Goal: Use online tool/utility: Utilize a website feature to perform a specific function

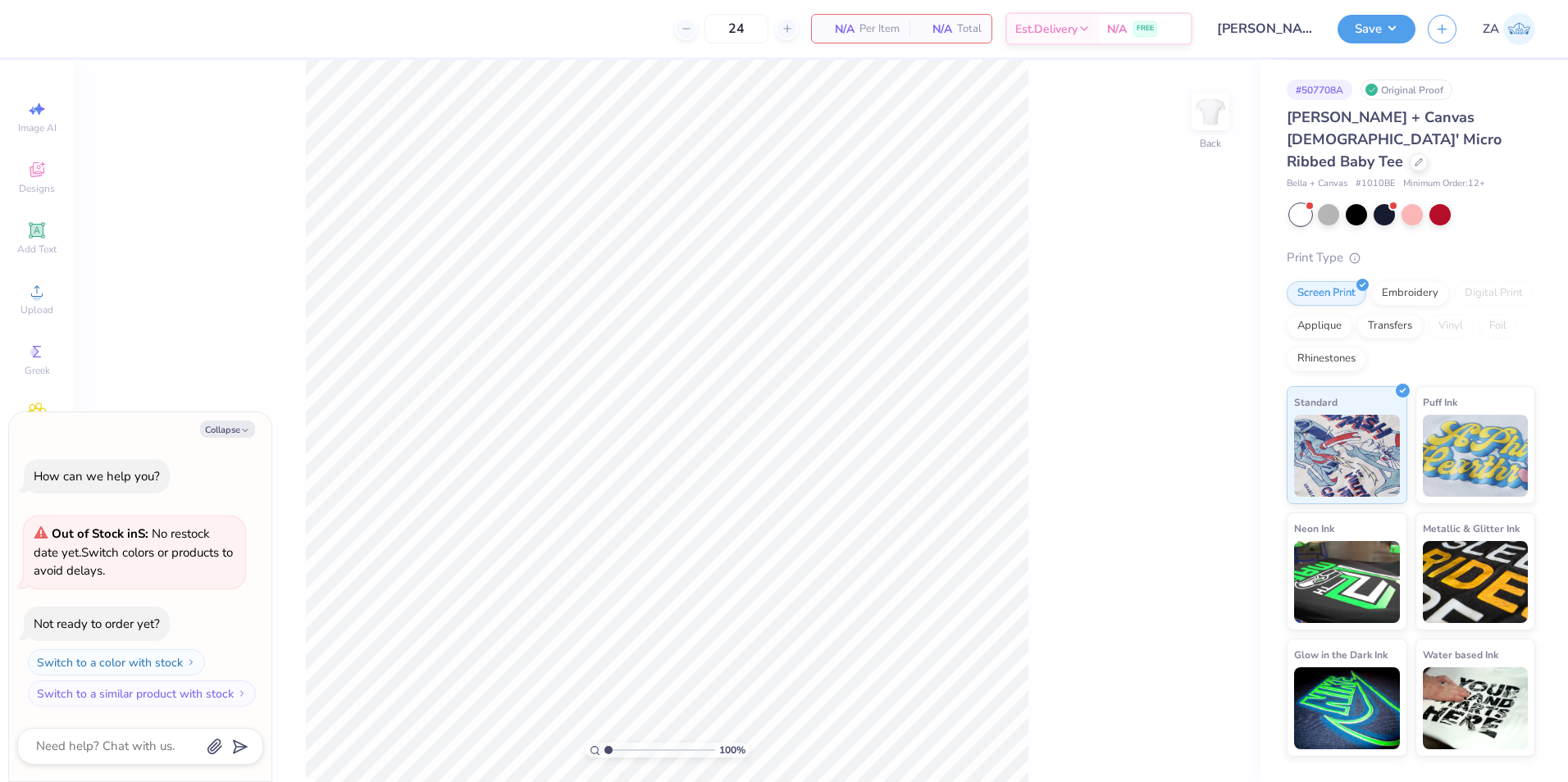
click at [891, 781] on html "24 N/A Per Item N/A Total Est. Delivery N/A FREE Design Title [PERSON_NAME] : K…" at bounding box center [784, 391] width 1568 height 782
click at [36, 239] on icon at bounding box center [37, 230] width 20 height 20
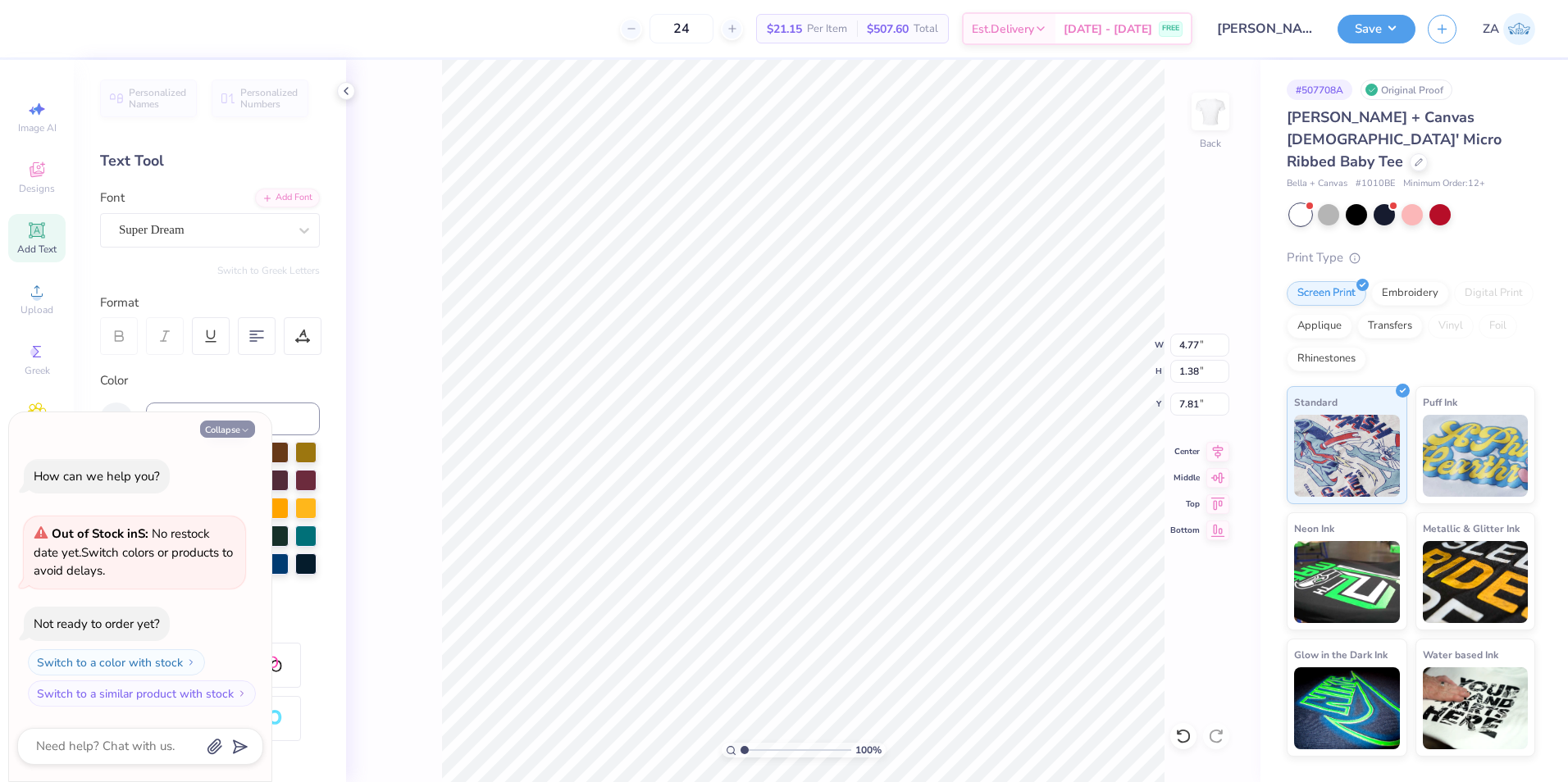
click at [226, 433] on button "Collapse" at bounding box center [227, 429] width 55 height 17
type textarea "x"
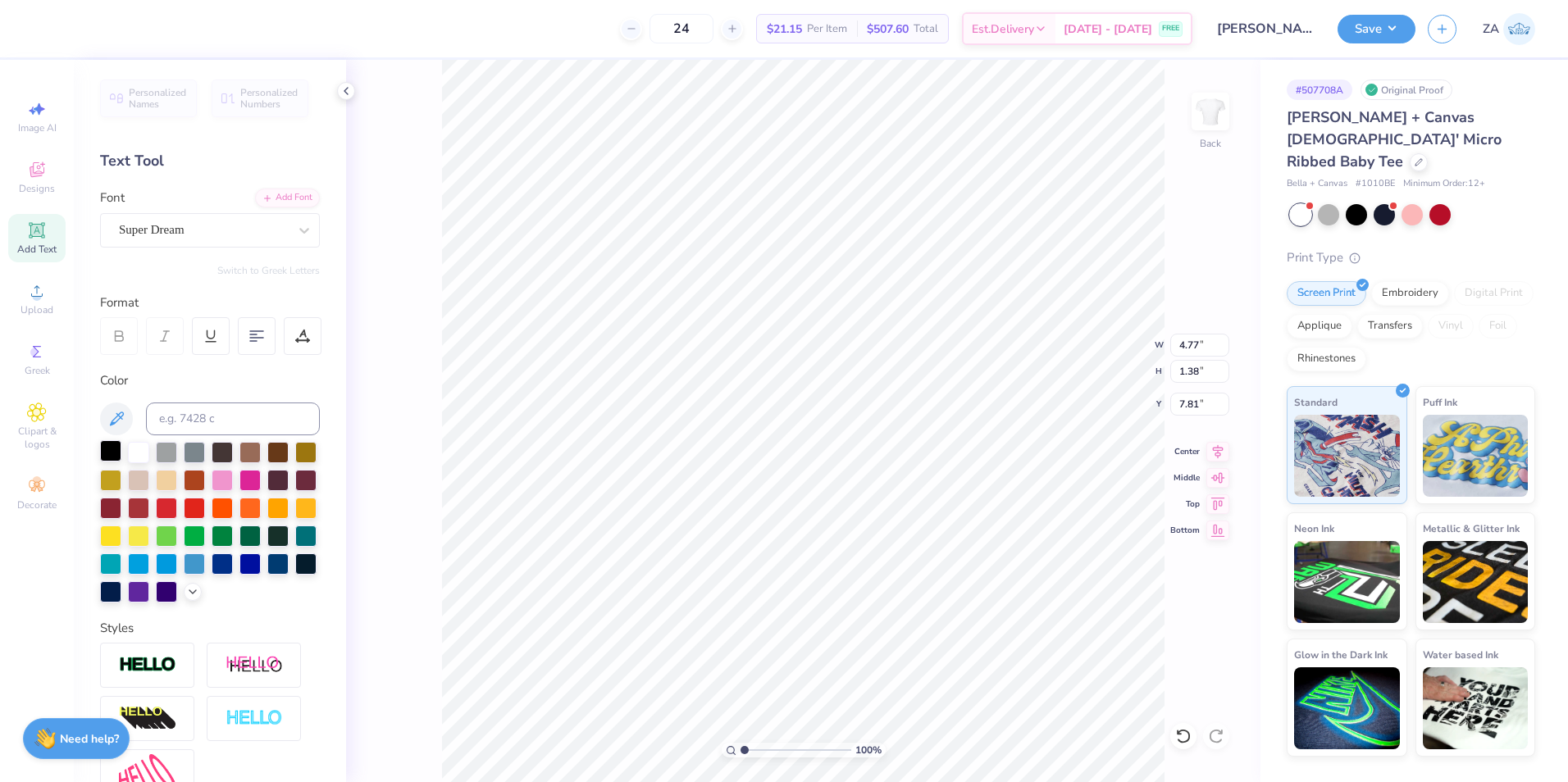
click at [118, 452] on div at bounding box center [110, 450] width 22 height 22
click at [226, 233] on div "Super Dream" at bounding box center [203, 230] width 172 height 25
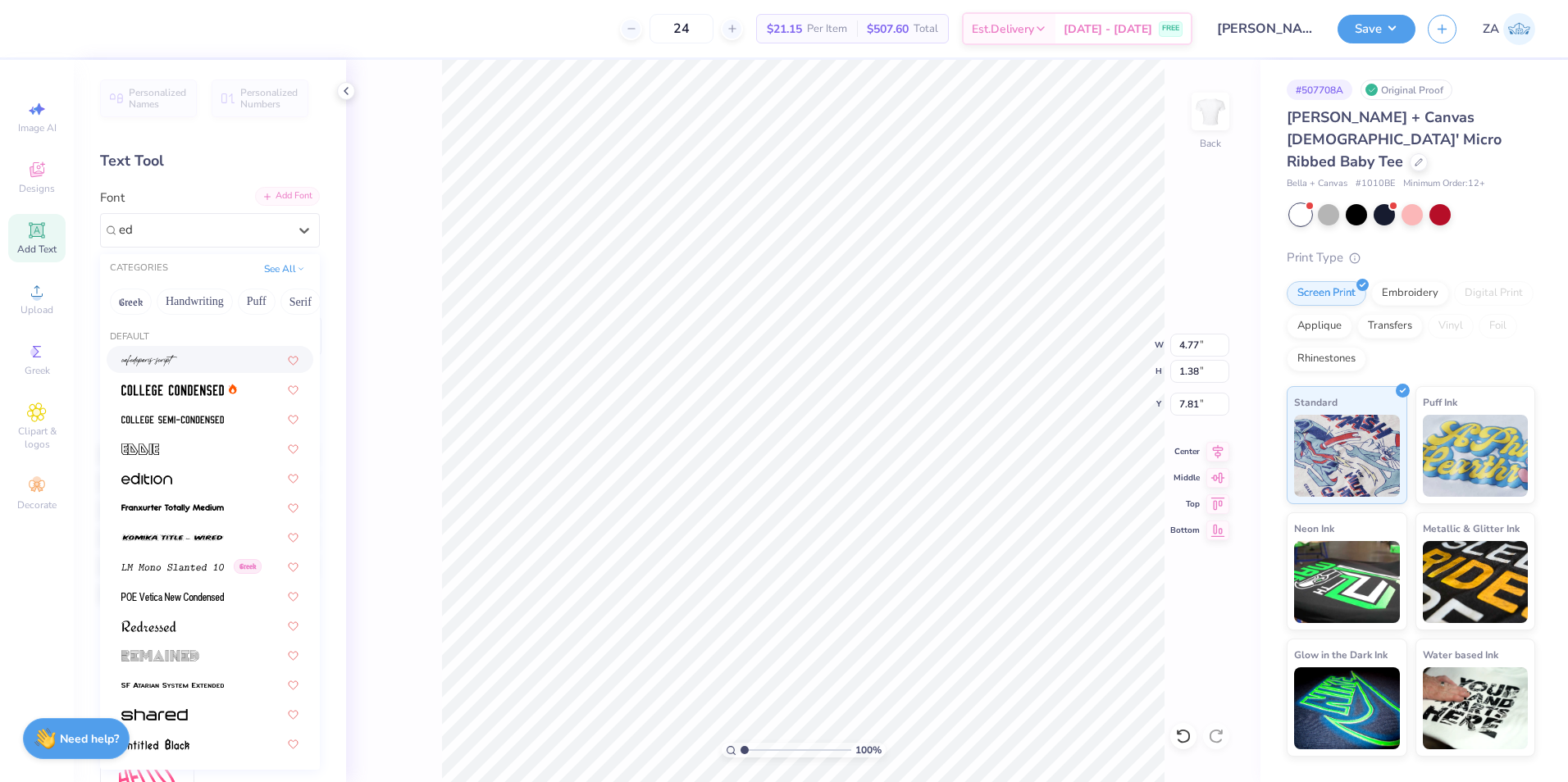
type input "ed"
click at [284, 199] on div "Add Font" at bounding box center [287, 196] width 65 height 19
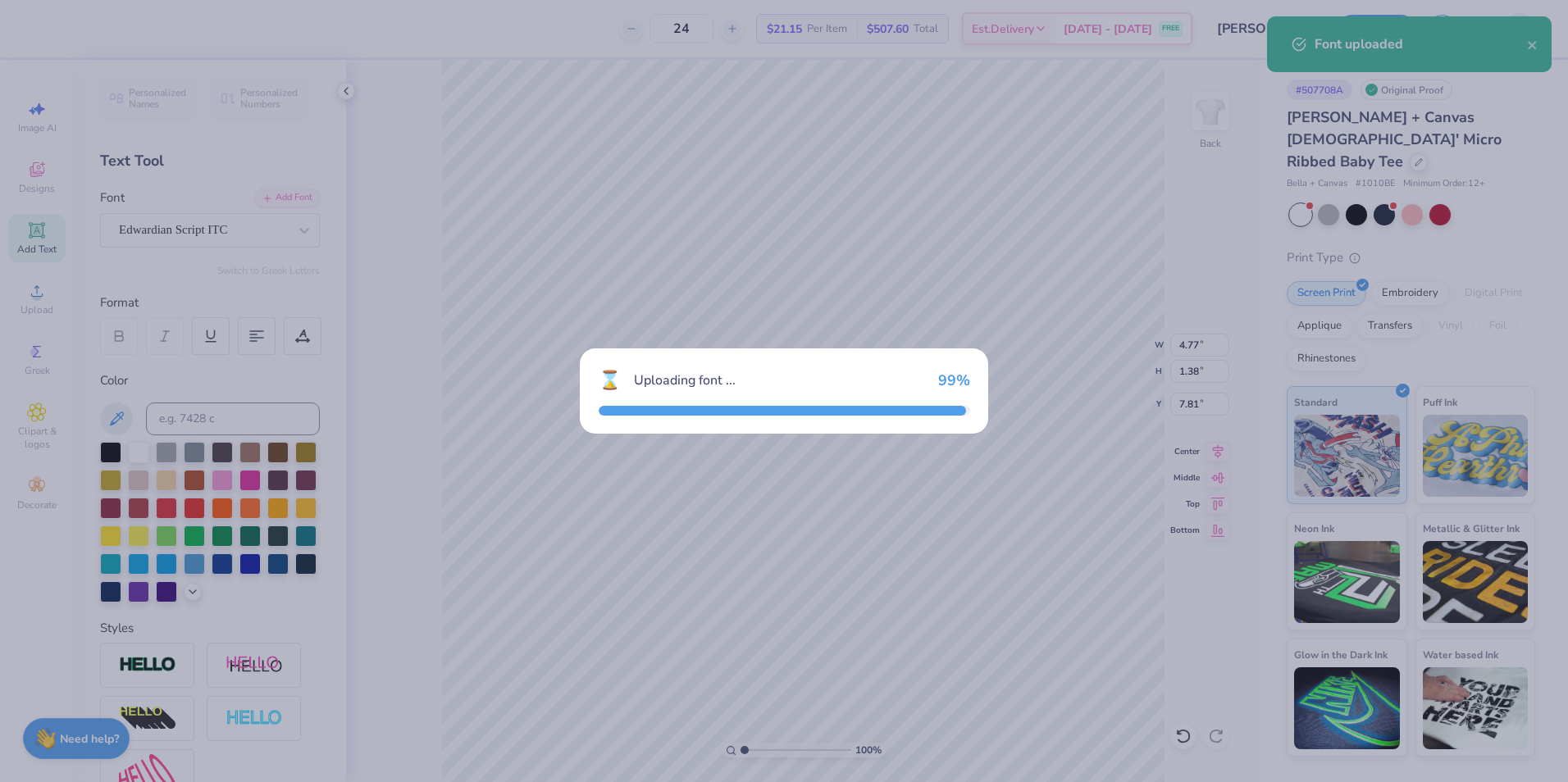
type input "7.08"
type input "1.49"
type input "7.75"
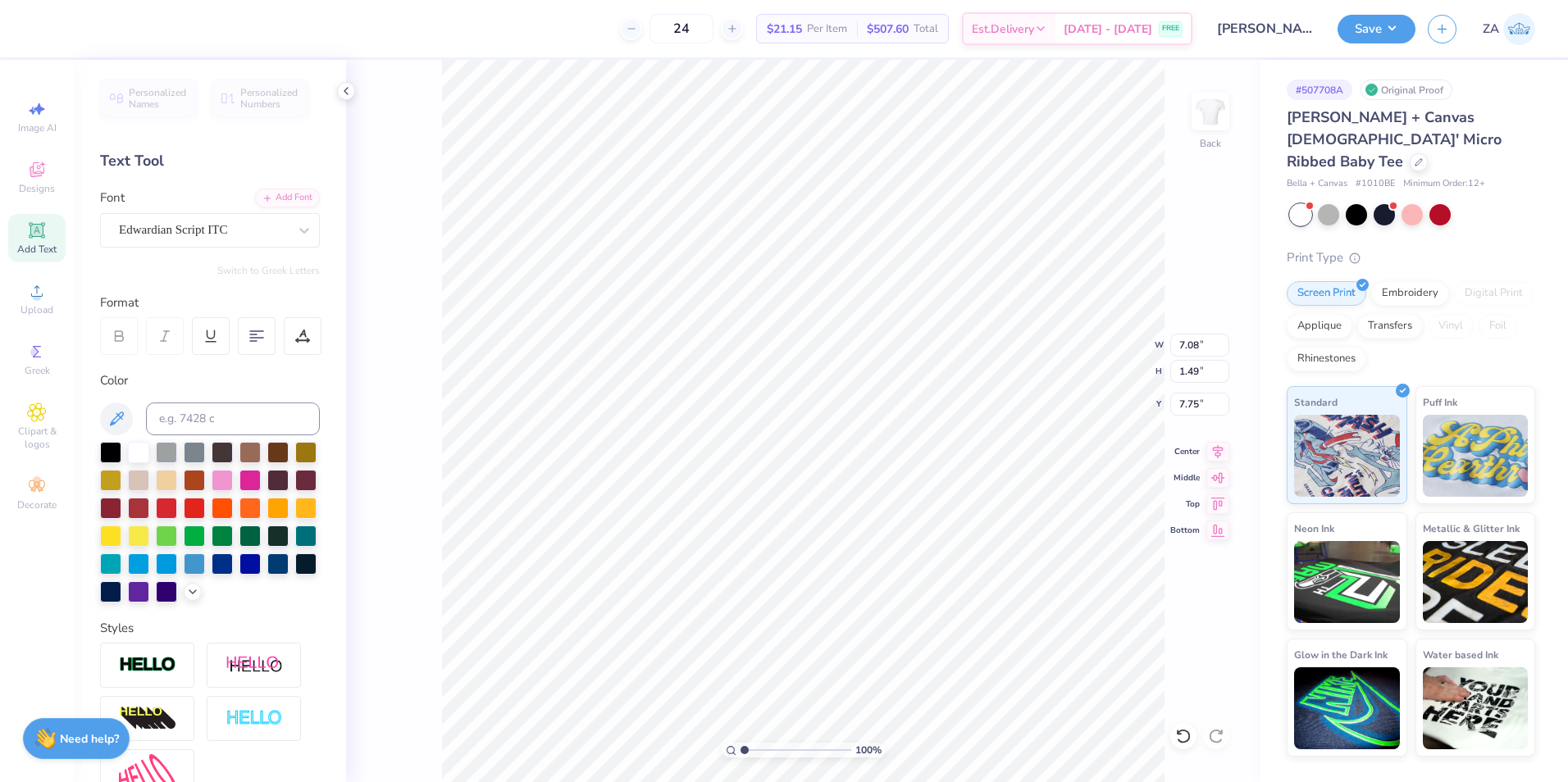
scroll to position [14, 3]
type textarea "knect"
drag, startPoint x: 1178, startPoint y: 346, endPoint x: 1204, endPoint y: 343, distance: 26.2
click at [1202, 344] on input "2.88" at bounding box center [1200, 345] width 59 height 23
type input "3.00"
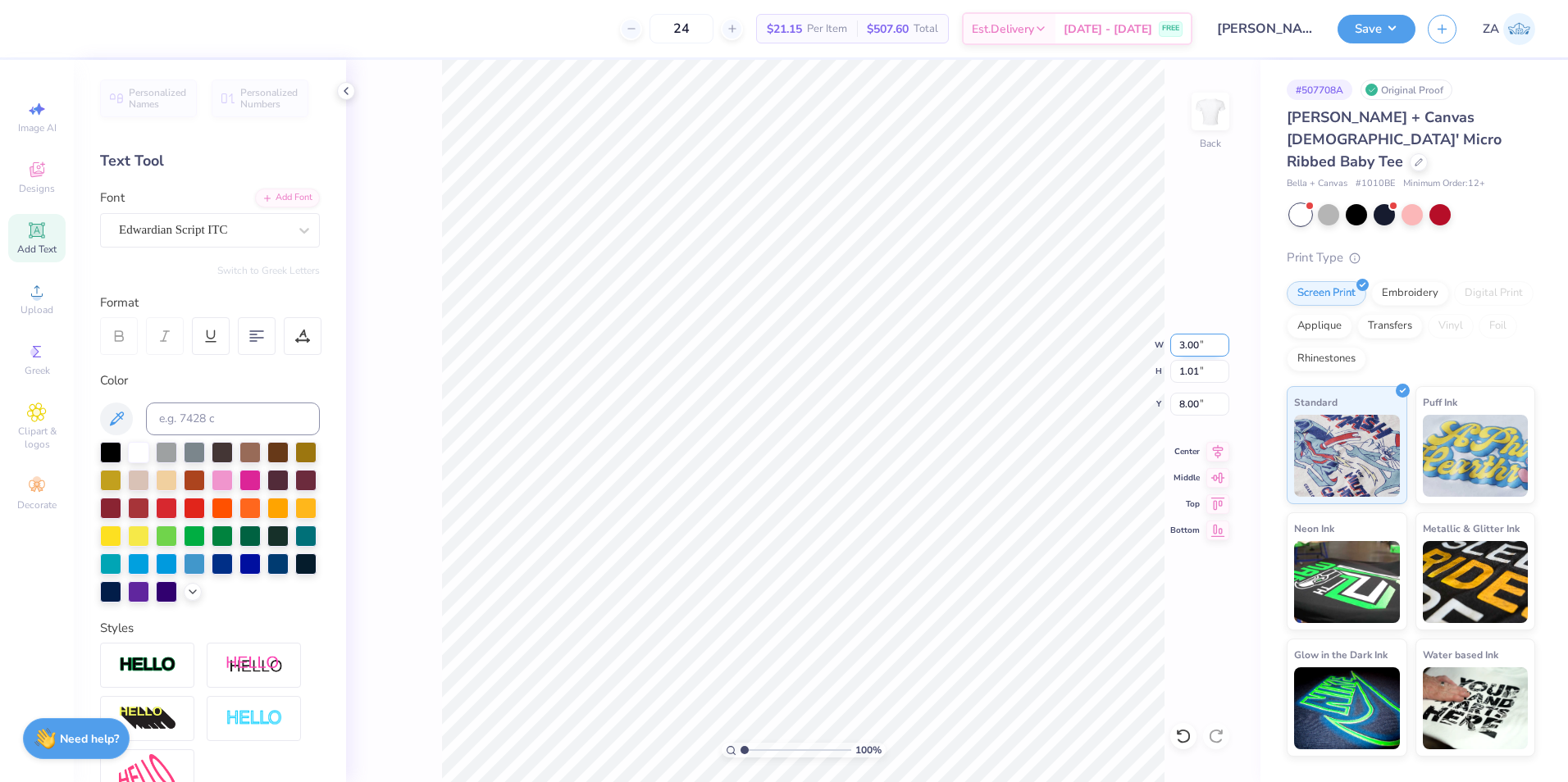
type input "1.05"
drag, startPoint x: 1180, startPoint y: 412, endPoint x: 1206, endPoint y: 407, distance: 26.5
click at [1204, 408] on input "7.98" at bounding box center [1200, 404] width 59 height 23
type input "2.00"
drag, startPoint x: 1191, startPoint y: 408, endPoint x: 1211, endPoint y: 407, distance: 20.0
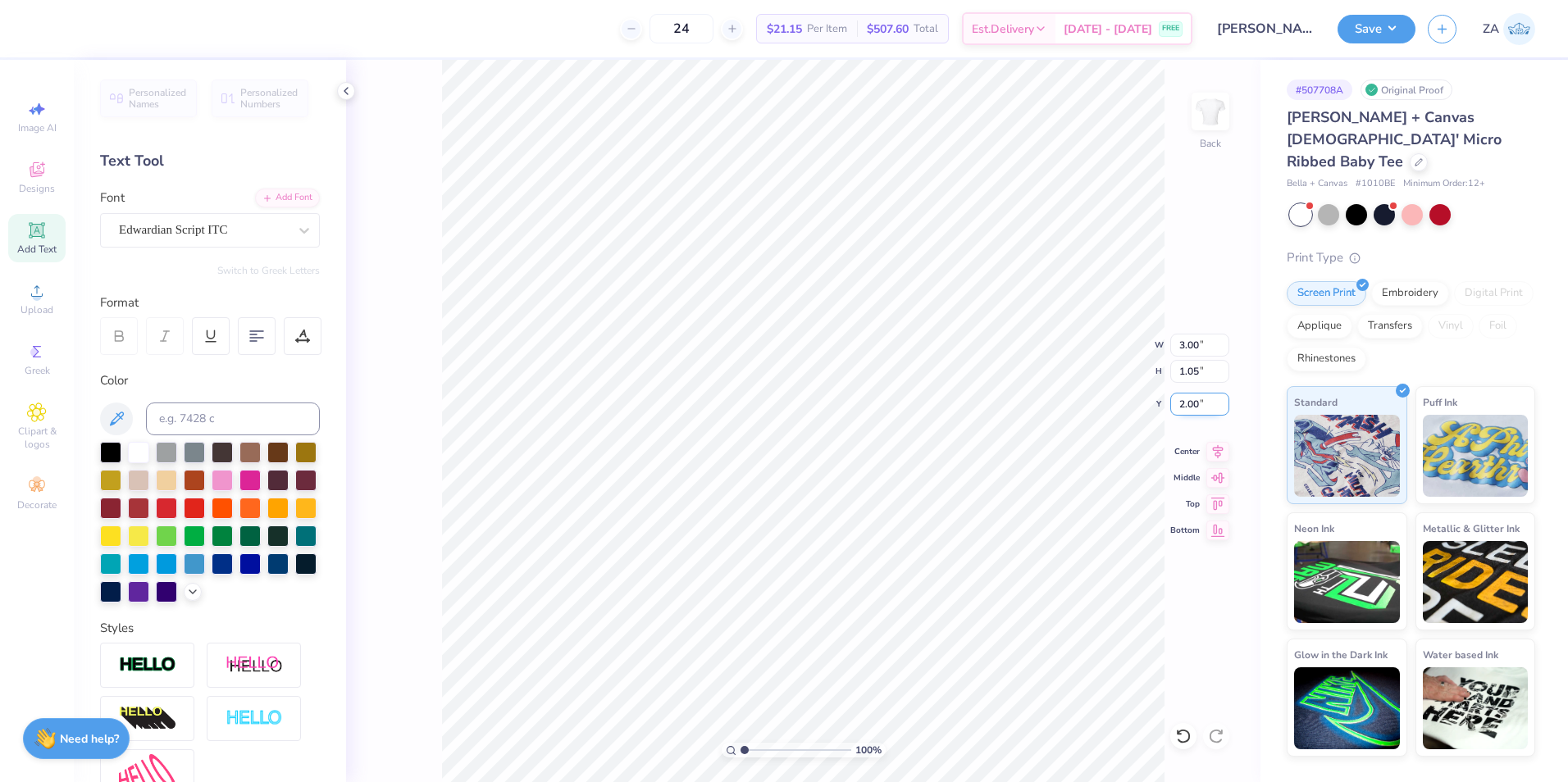
click at [1211, 407] on input "2.00" at bounding box center [1200, 404] width 59 height 23
type input "3.00"
click at [1087, 333] on div "100 % Back W 3.00 3.00 " H 1.05 1.05 " Y 3.00 3.00 " Center Middle Top Bottom" at bounding box center [803, 421] width 914 height 723
click at [1375, 41] on button "Save" at bounding box center [1376, 26] width 78 height 28
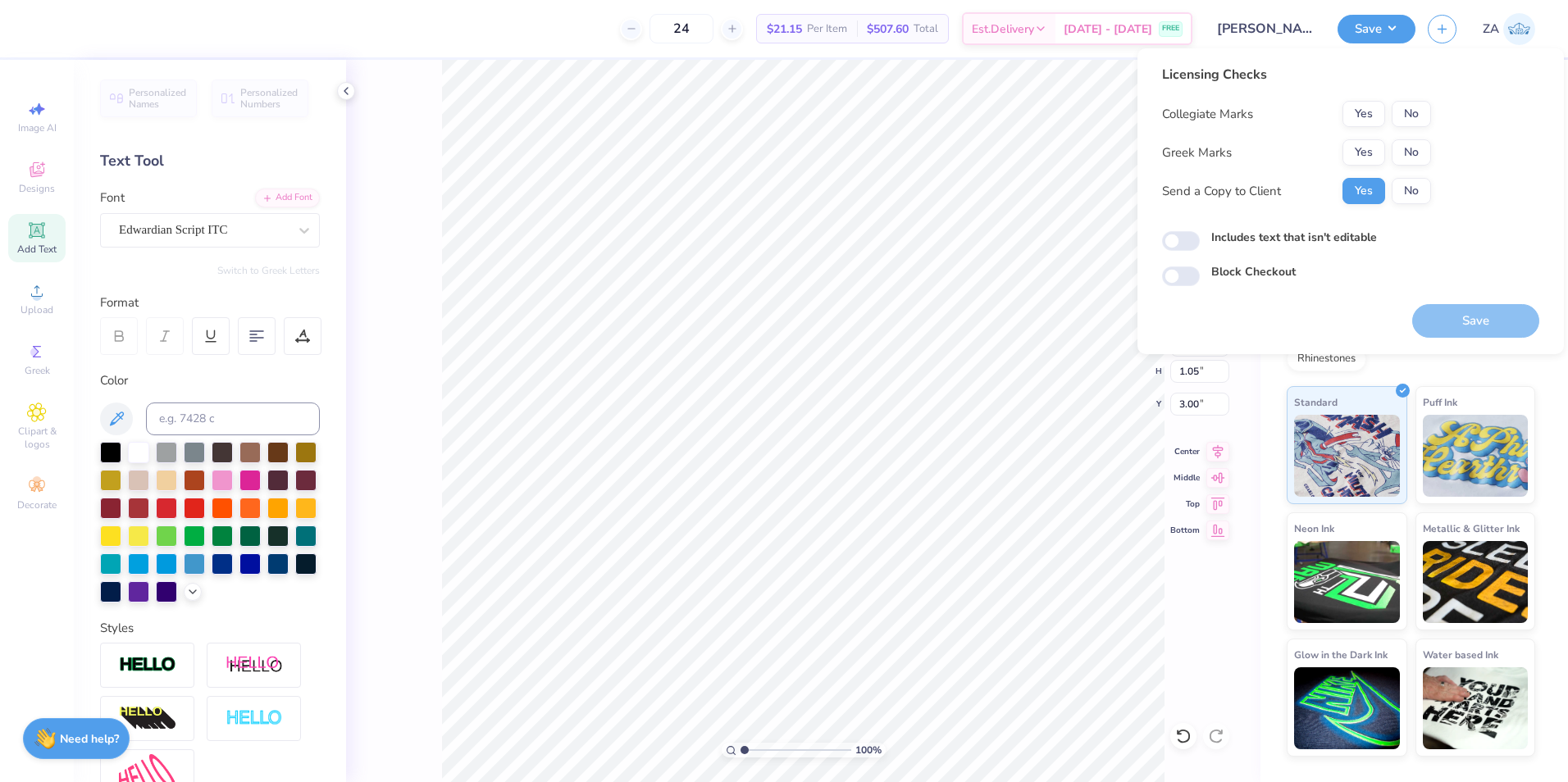
click at [1411, 137] on div "Collegiate Marks Yes No Greek Marks Yes No Send a Copy to Client Yes No" at bounding box center [1296, 153] width 269 height 104
click at [1413, 151] on button "No" at bounding box center [1412, 153] width 40 height 26
click at [1417, 107] on button "No" at bounding box center [1412, 114] width 40 height 26
click at [1435, 317] on button "Save" at bounding box center [1476, 321] width 127 height 34
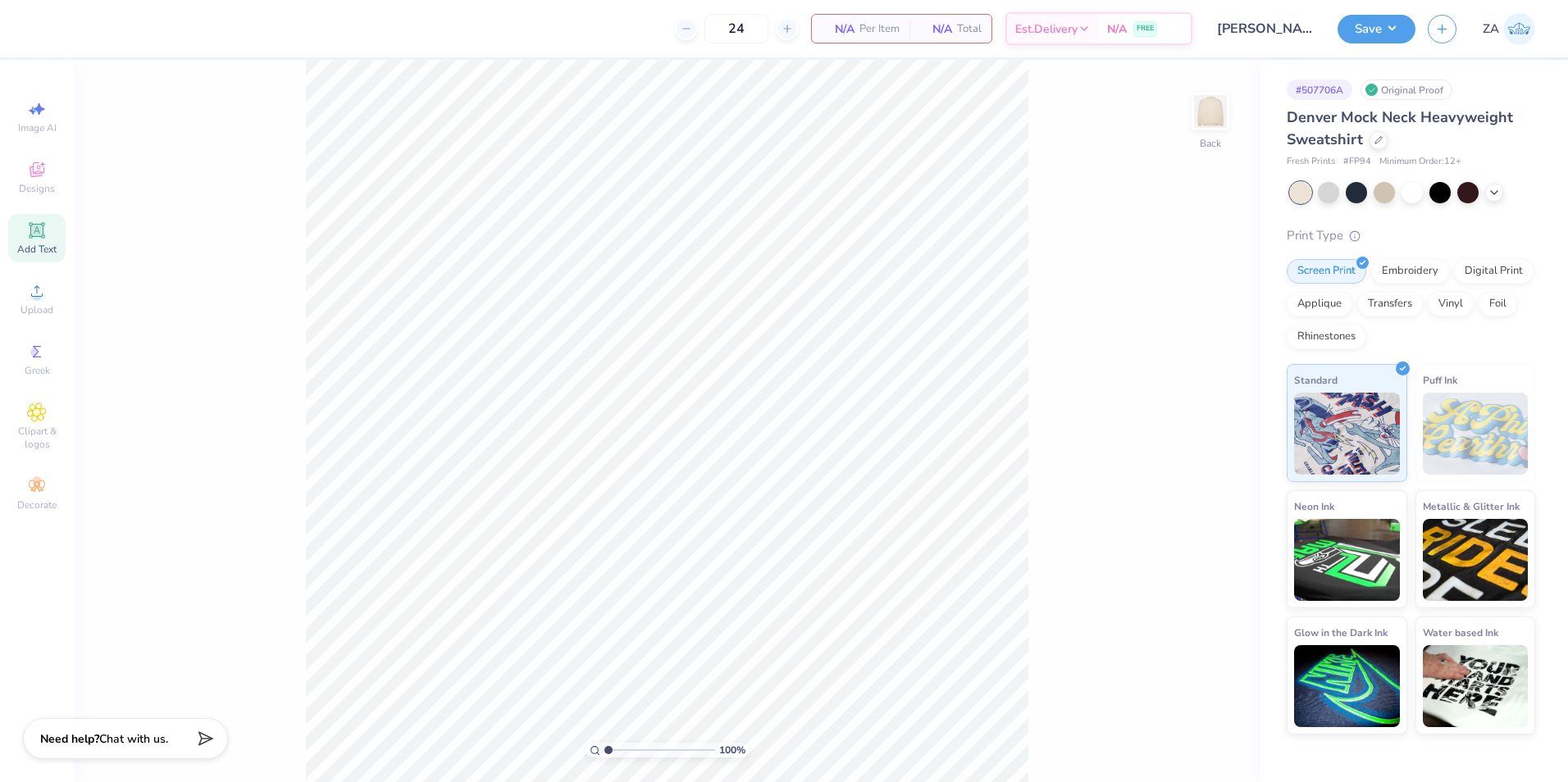
click at [51, 236] on div "Add Text" at bounding box center [37, 237] width 57 height 48
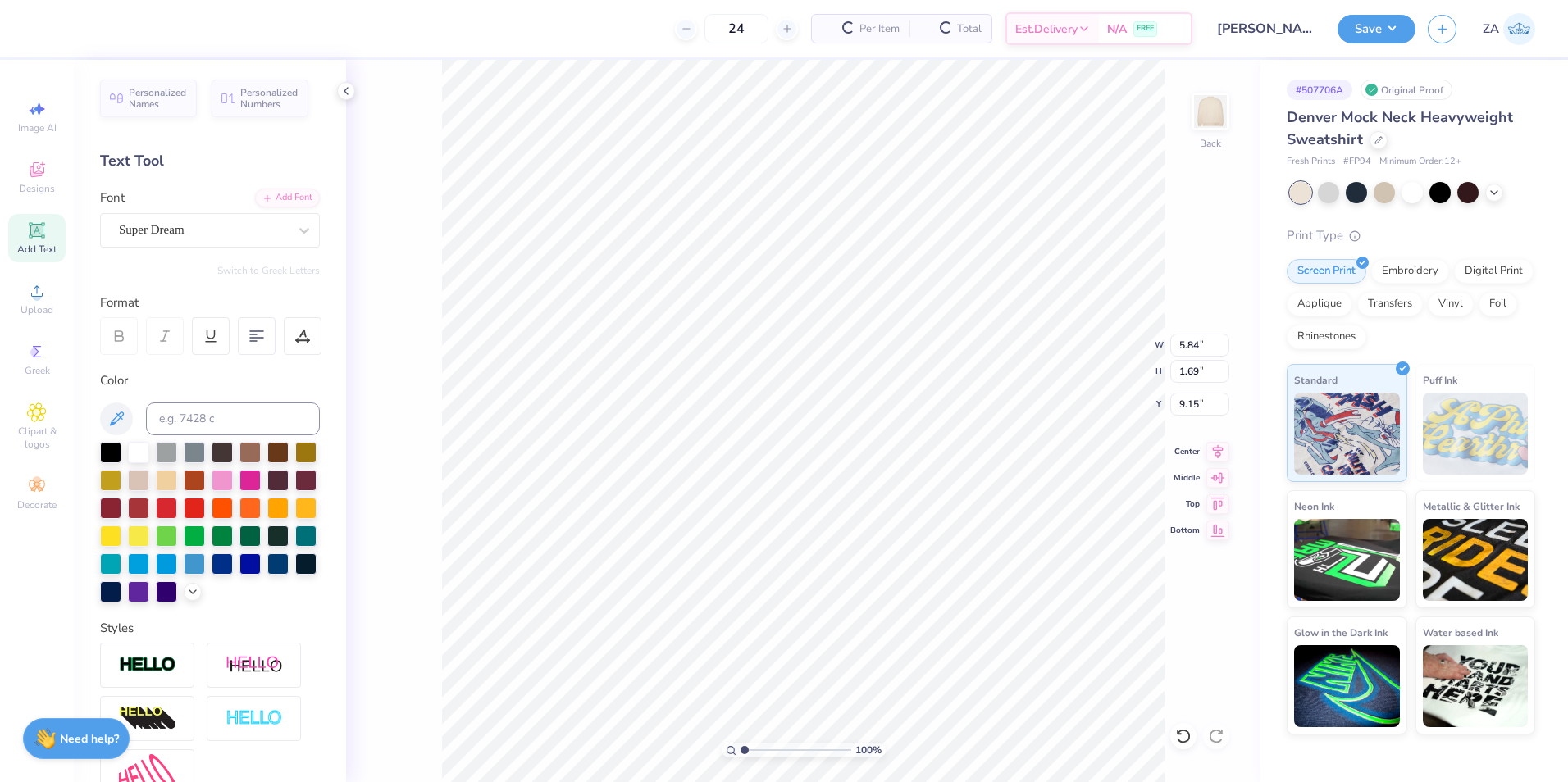
click at [250, 209] on div "Font Super Dream" at bounding box center [209, 218] width 220 height 59
click at [244, 223] on div "Super Dream" at bounding box center [203, 230] width 172 height 25
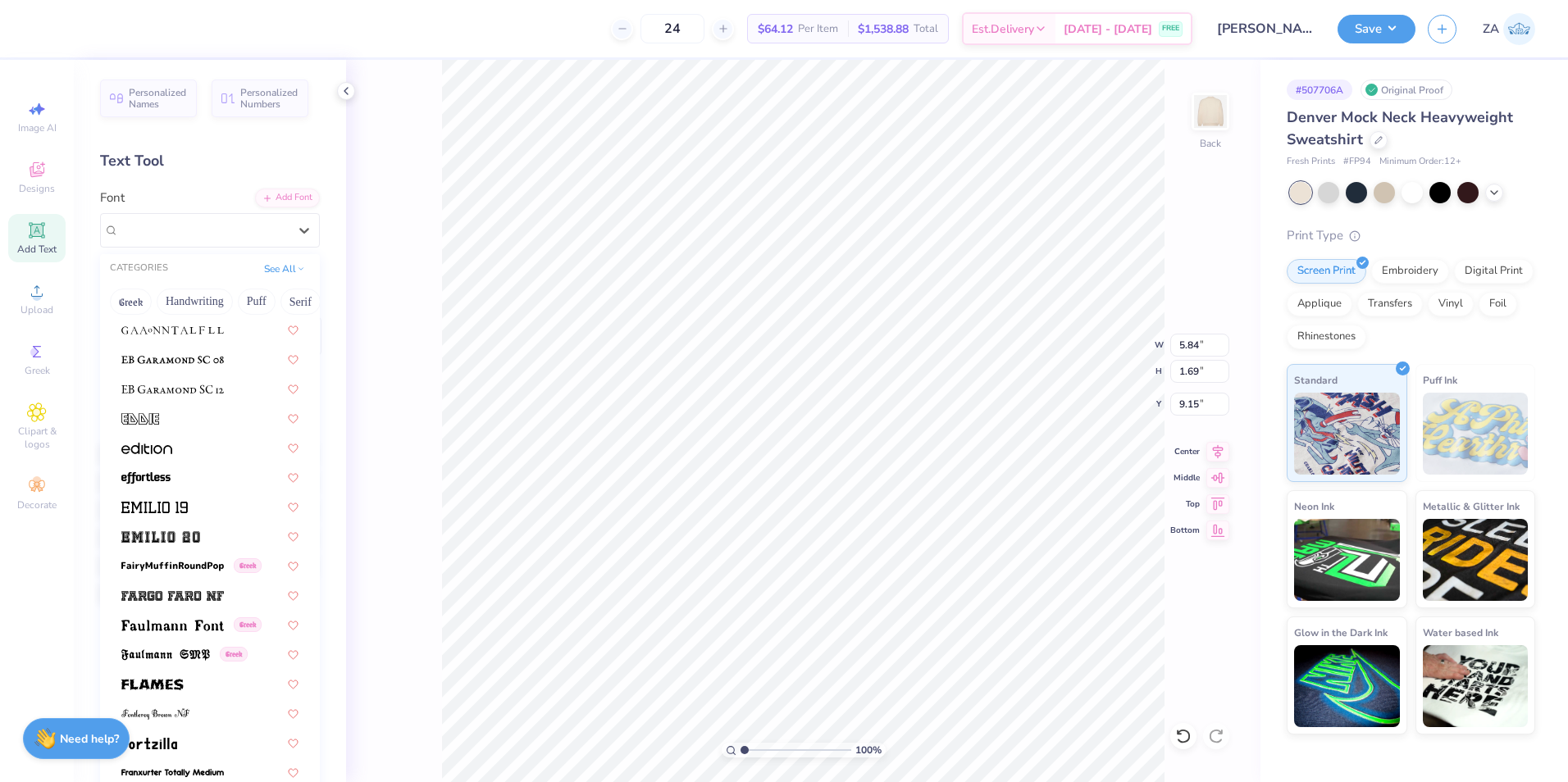
scroll to position [3205, 0]
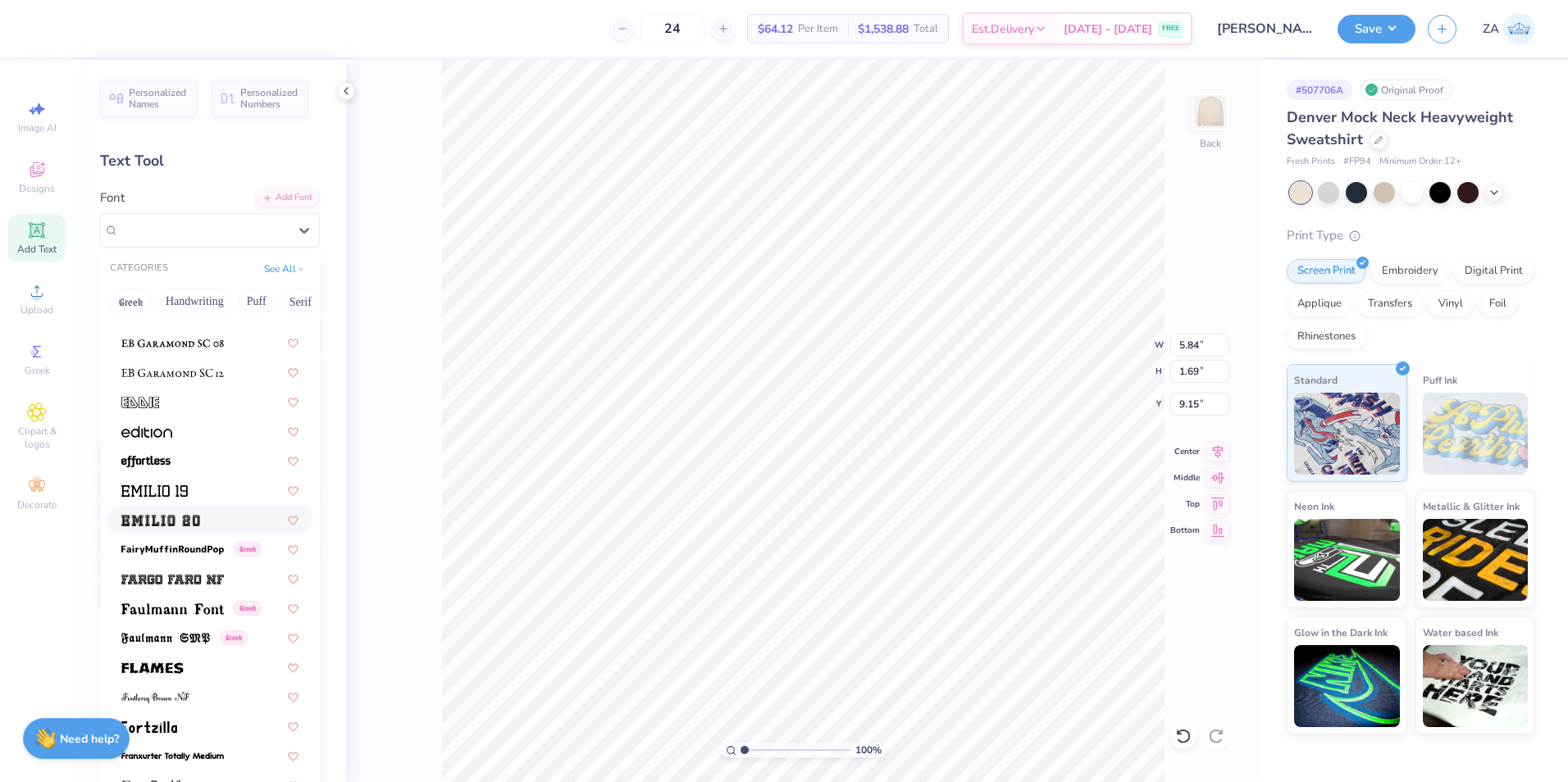
click at [157, 517] on img at bounding box center [161, 521] width 79 height 11
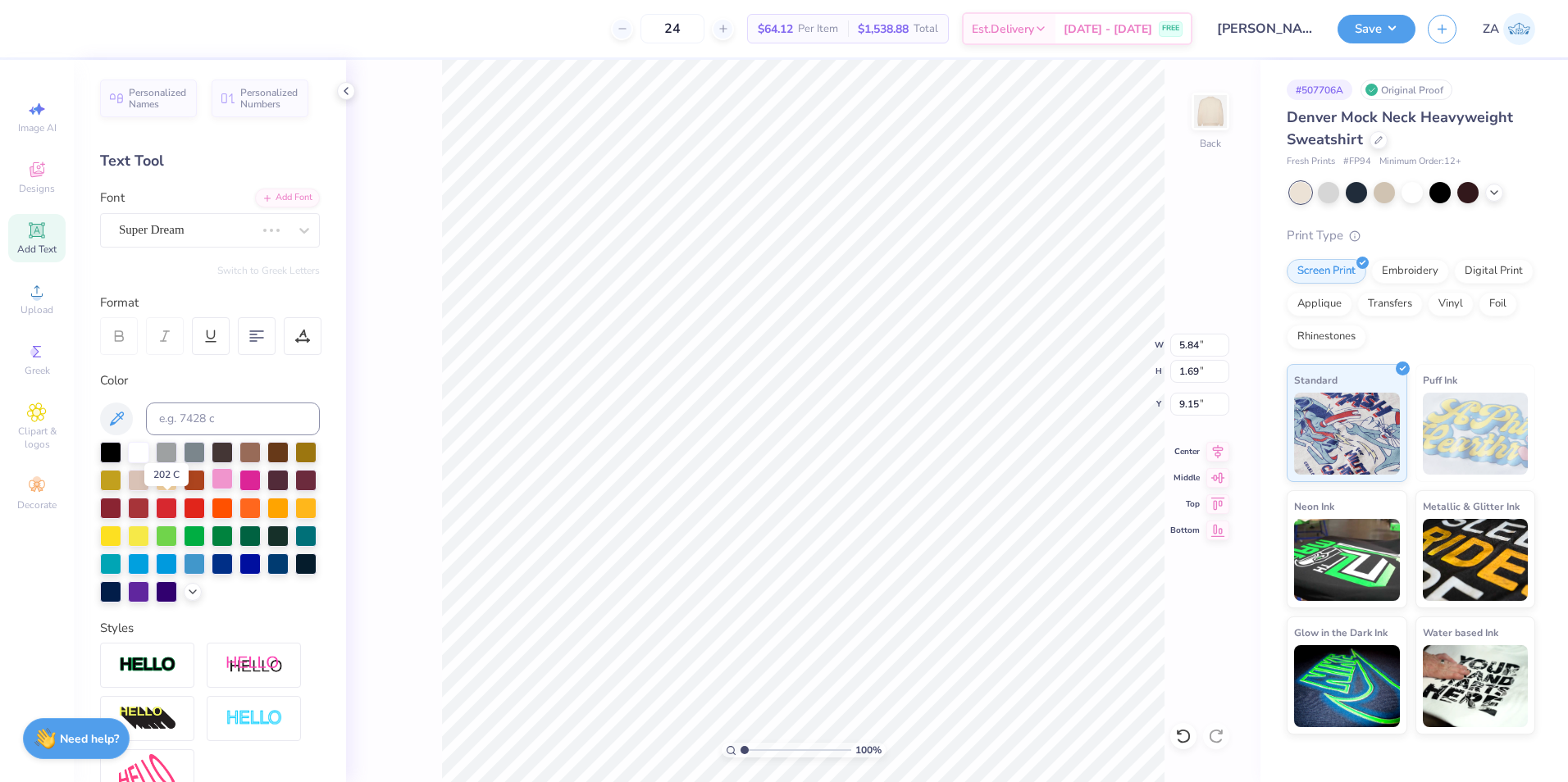
type input "7.71"
type input "2.21"
type input "8.89"
click at [124, 452] on div at bounding box center [209, 522] width 220 height 161
click at [118, 454] on div at bounding box center [110, 450] width 22 height 22
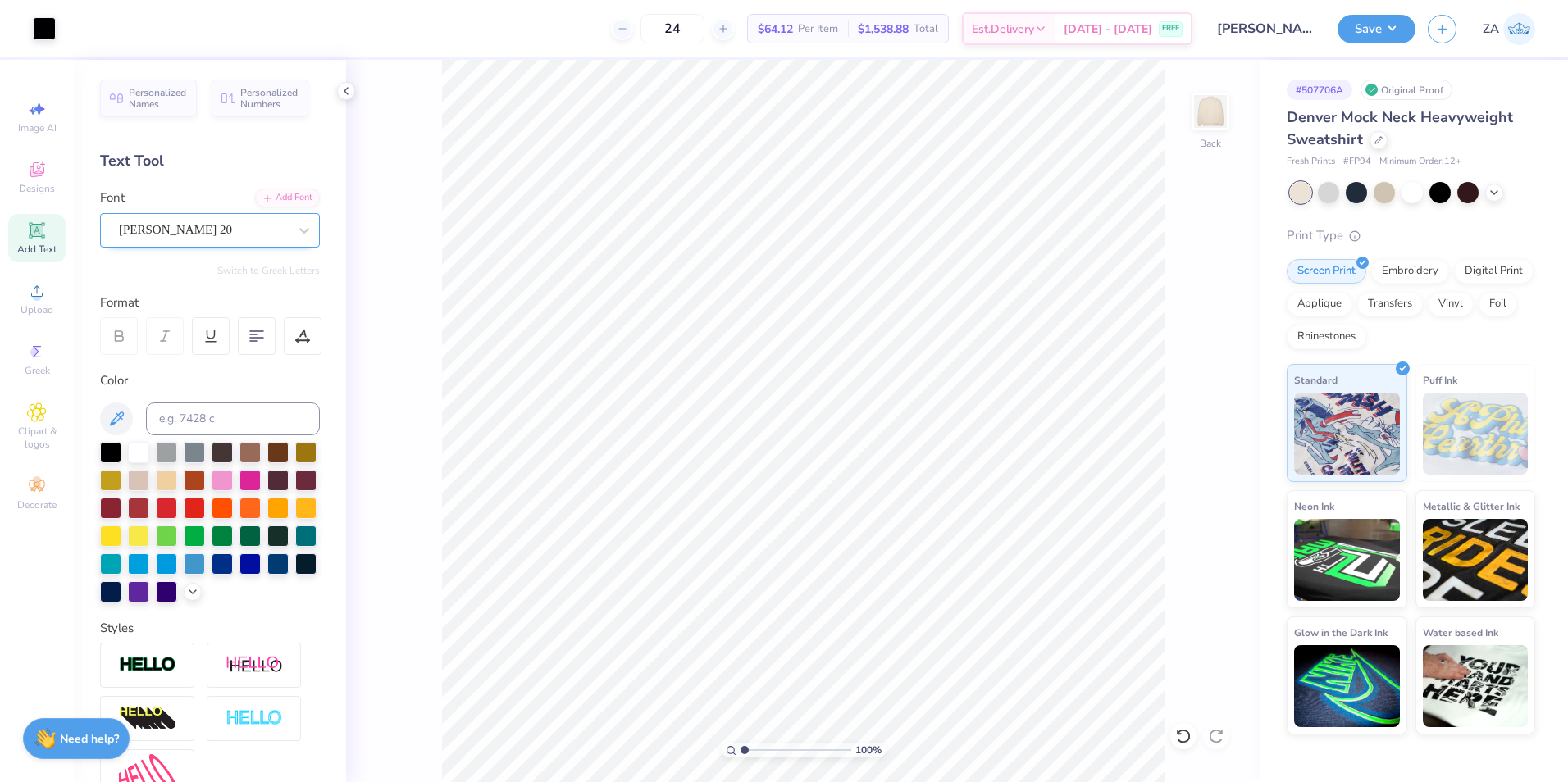
click at [276, 216] on div "Emilio 20" at bounding box center [209, 230] width 220 height 35
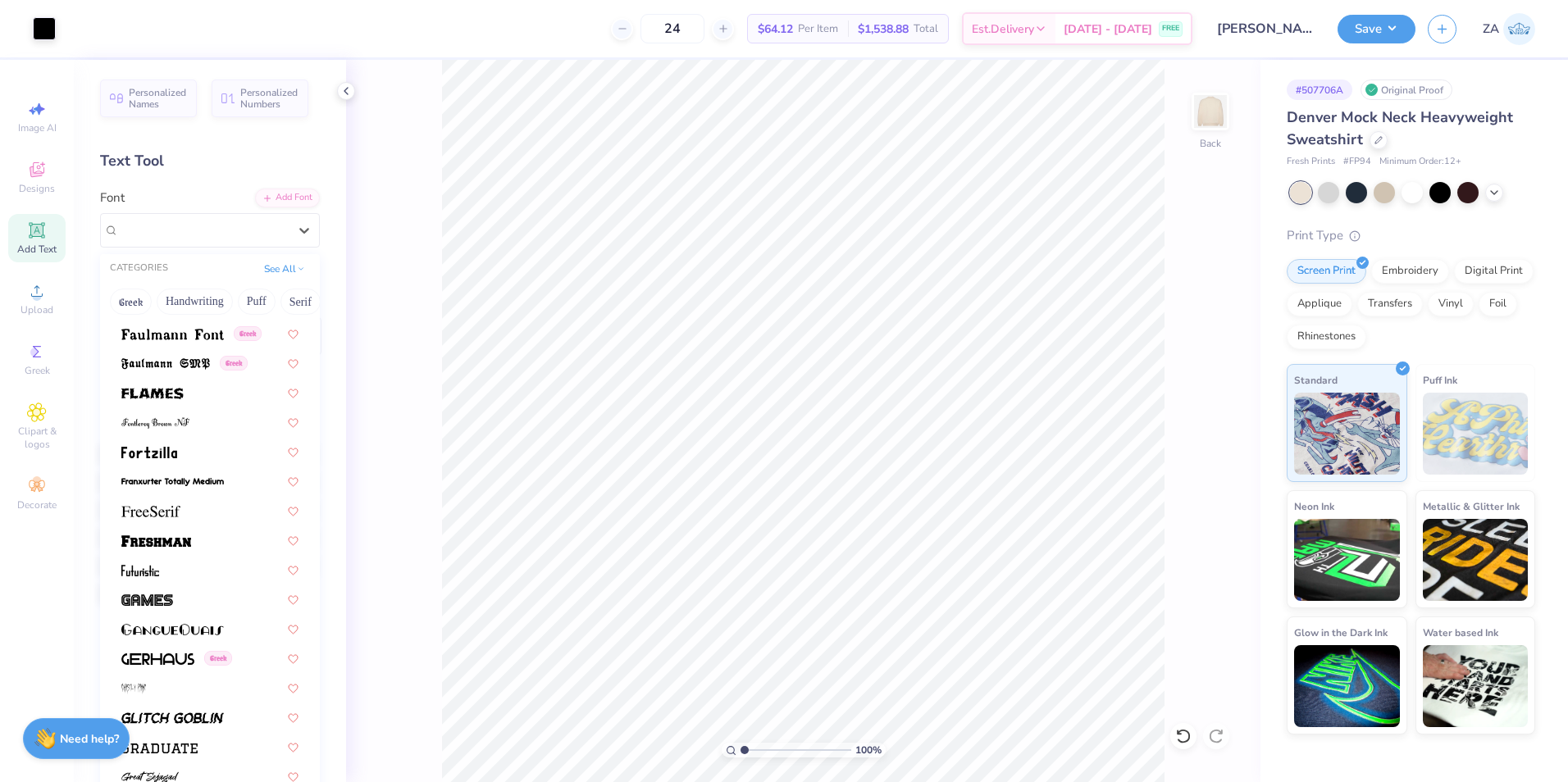
scroll to position [3480, 0]
click at [193, 539] on div at bounding box center [210, 540] width 177 height 17
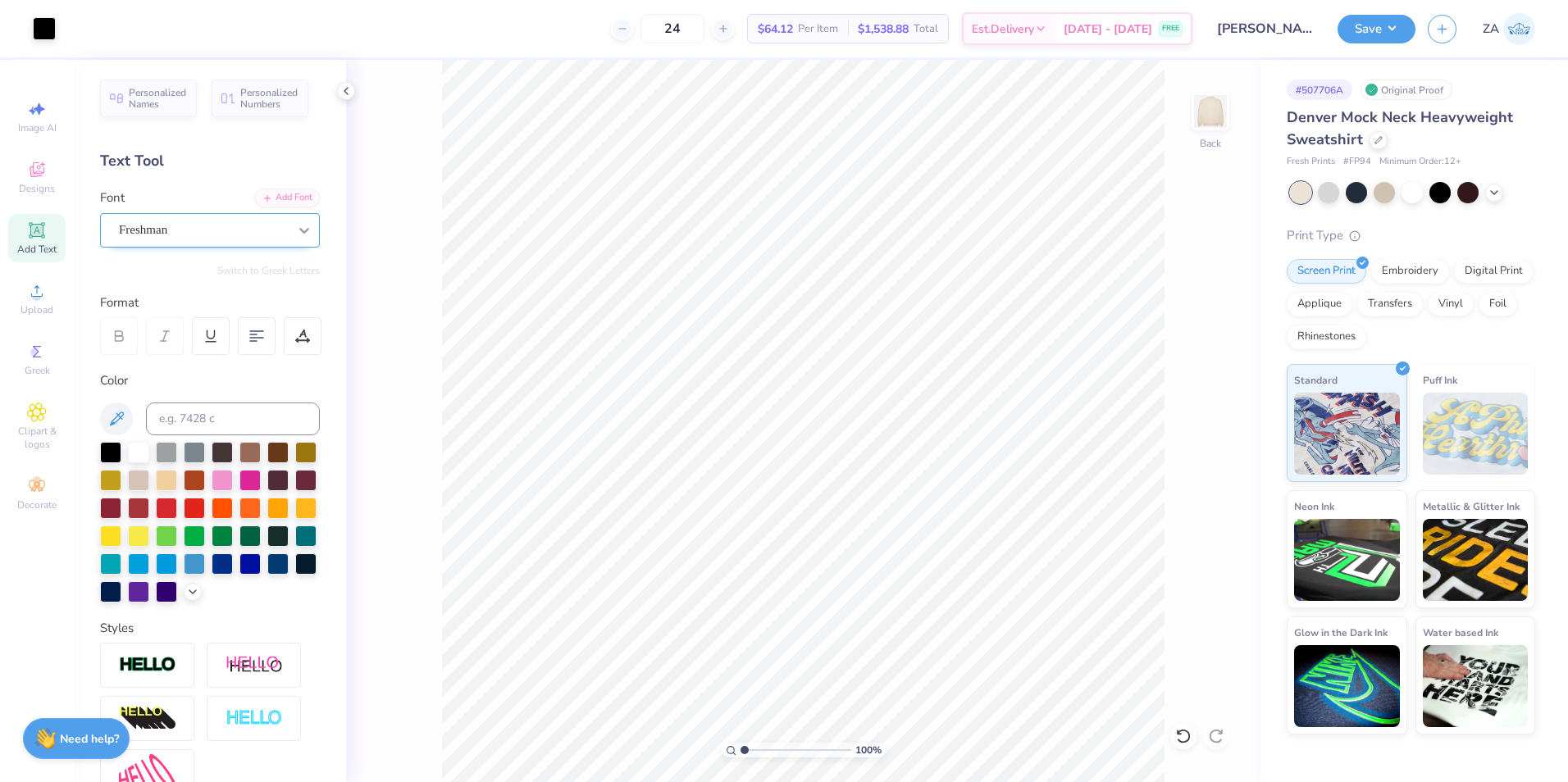
click at [300, 231] on icon at bounding box center [304, 231] width 9 height 6
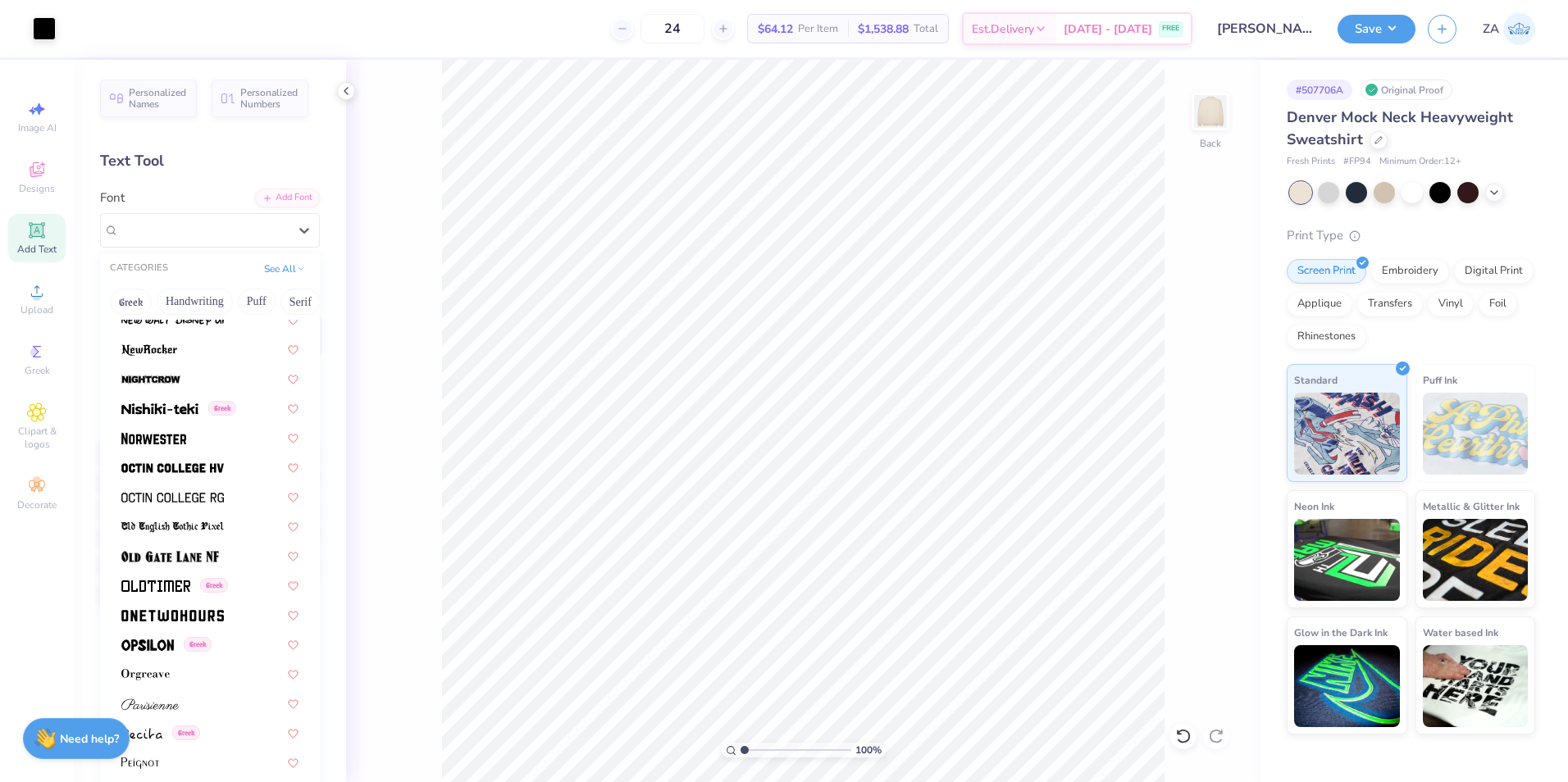
scroll to position [6311, 0]
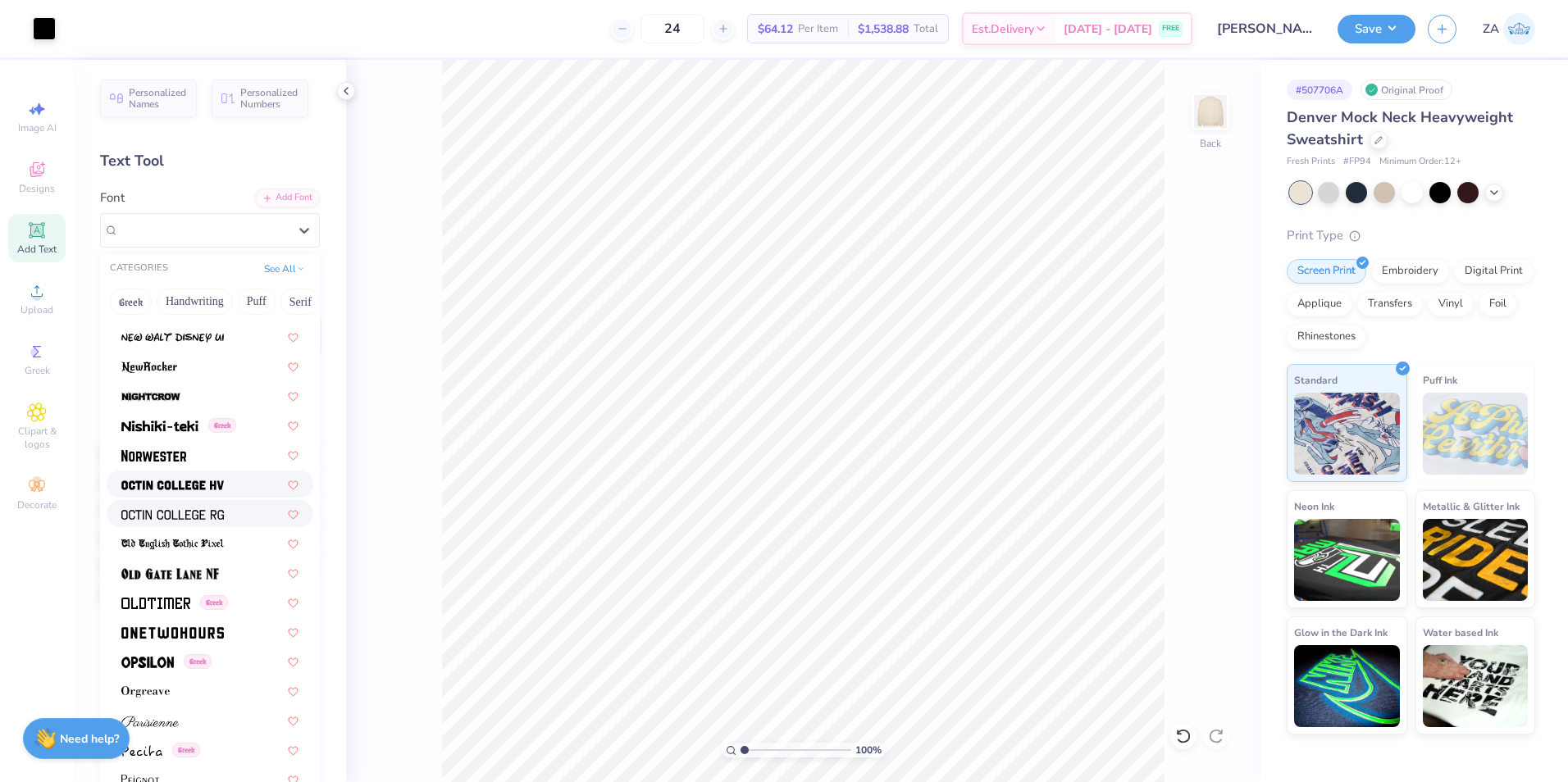
click at [182, 483] on img at bounding box center [172, 485] width 103 height 11
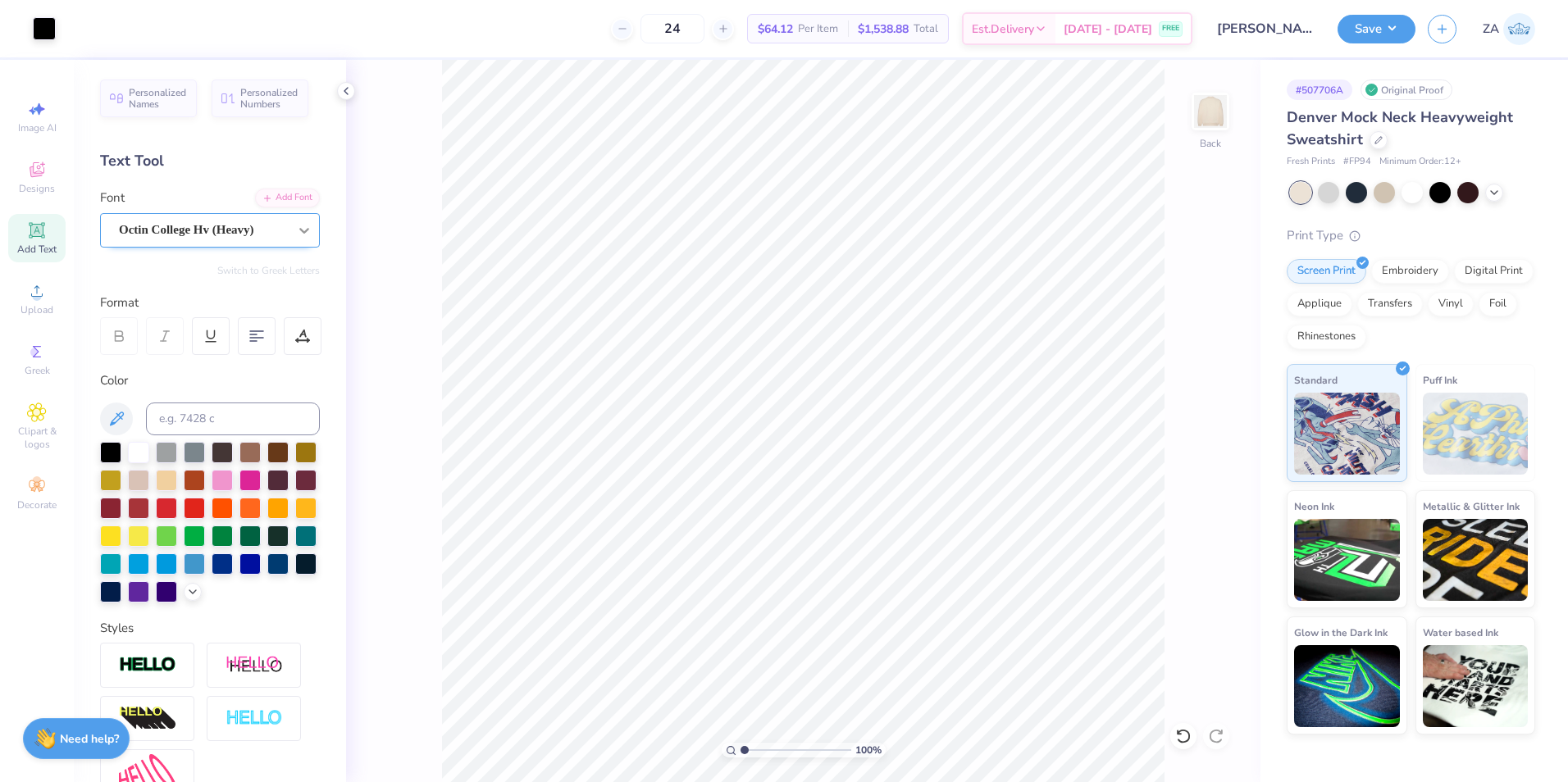
click at [298, 234] on icon at bounding box center [303, 230] width 16 height 16
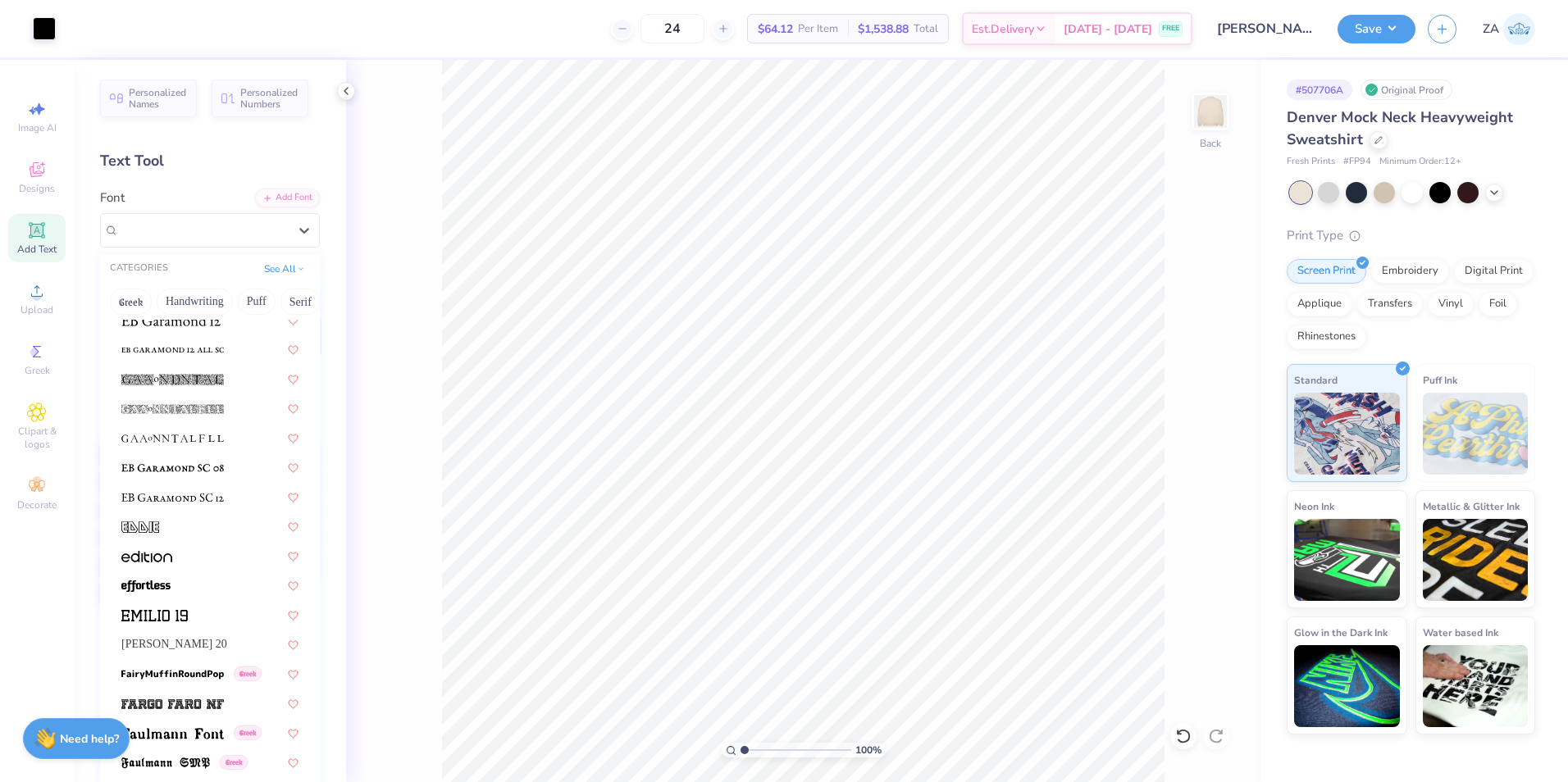
scroll to position [2997, 0]
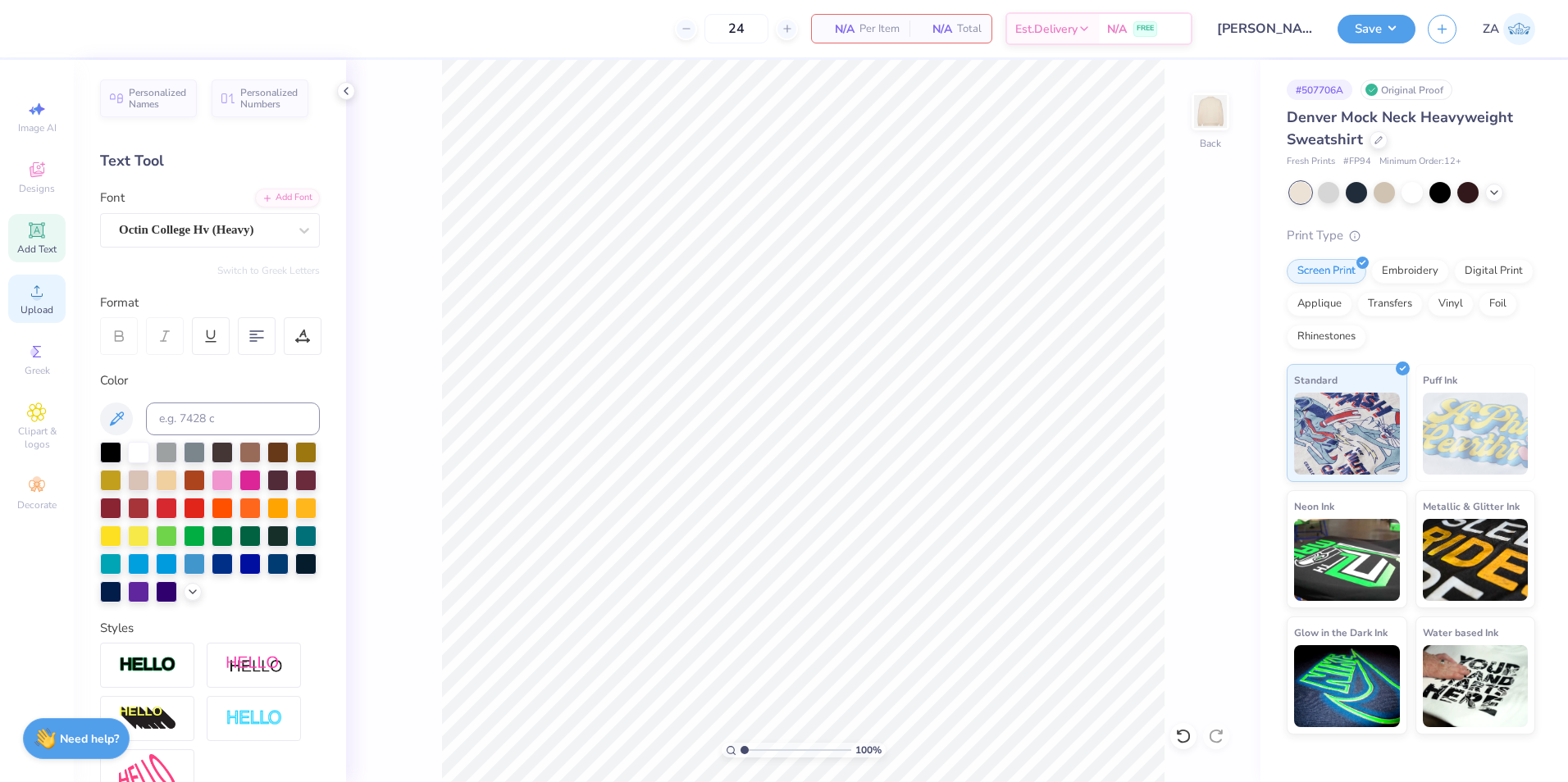
click at [42, 298] on icon at bounding box center [37, 291] width 20 height 20
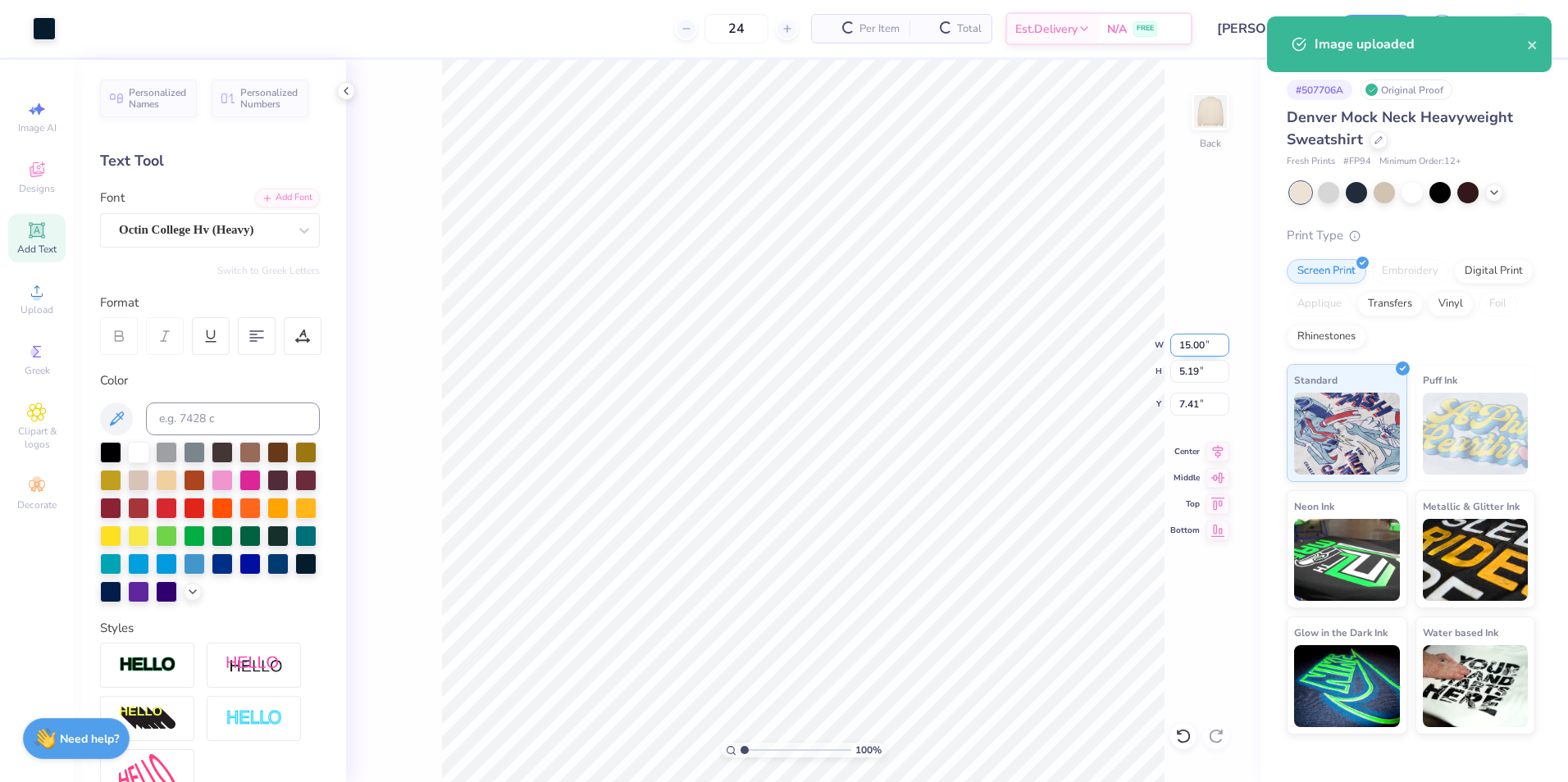
drag, startPoint x: 1179, startPoint y: 349, endPoint x: 1215, endPoint y: 350, distance: 36.0
click at [1215, 350] on input "15.00" at bounding box center [1200, 345] width 59 height 23
type input "12.00"
type input "4.15"
type input "7.92"
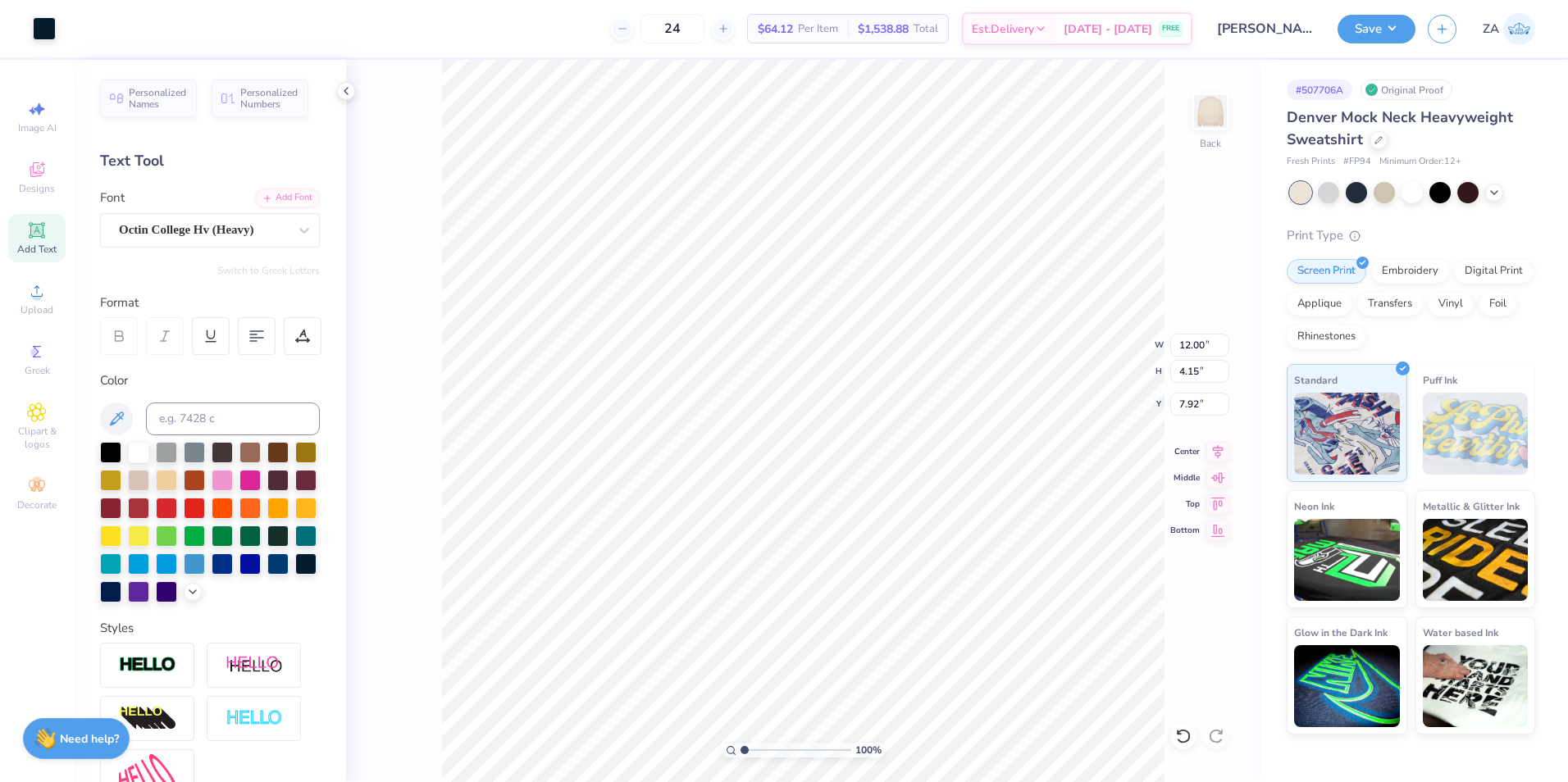
drag, startPoint x: 1180, startPoint y: 415, endPoint x: 1198, endPoint y: 418, distance: 18.2
click at [1198, 418] on div "100 % Back W 12.00 12.00 " H 4.15 4.15 " Y 7.92 7.92 " Center Middle Top Bottom" at bounding box center [803, 421] width 914 height 723
drag, startPoint x: 1190, startPoint y: 408, endPoint x: 1206, endPoint y: 405, distance: 16.3
click at [1205, 408] on input "7.92" at bounding box center [1200, 404] width 59 height 23
type input "3.00"
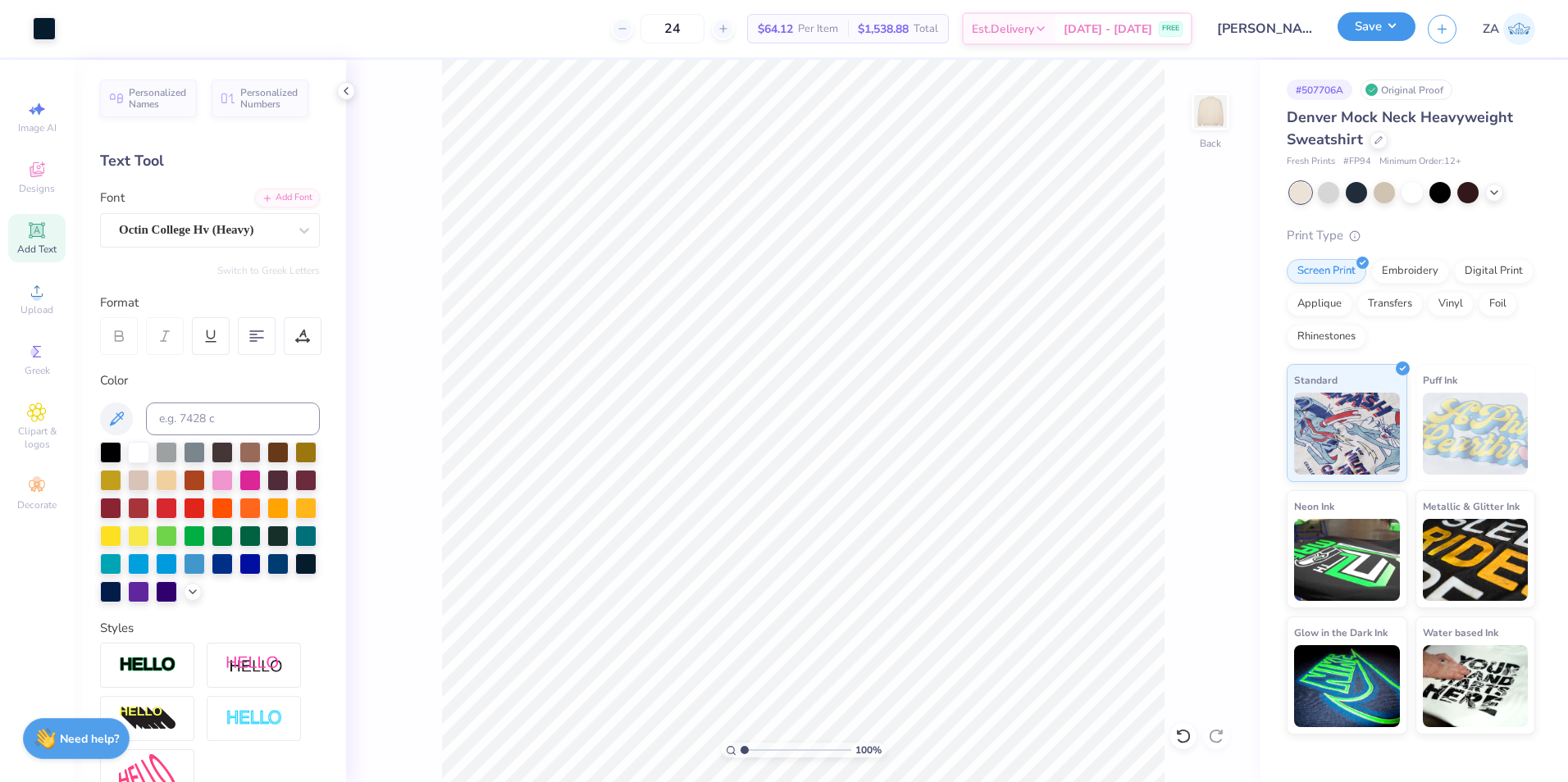
click at [1402, 27] on button "Save" at bounding box center [1376, 26] width 78 height 28
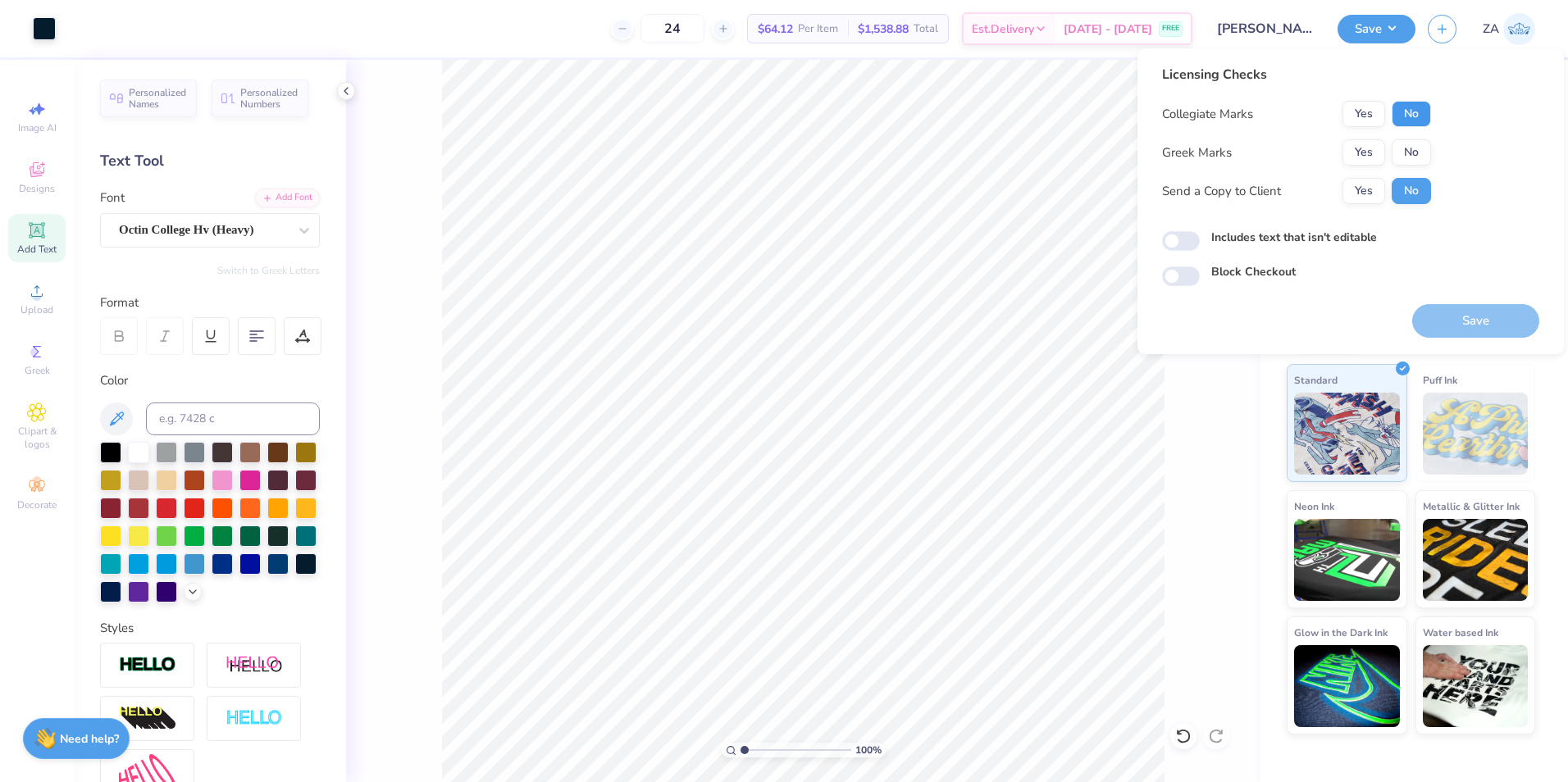
click at [1408, 114] on button "No" at bounding box center [1412, 114] width 40 height 26
click at [1409, 148] on button "No" at bounding box center [1412, 153] width 40 height 26
click at [1447, 301] on div "Save" at bounding box center [1476, 312] width 127 height 52
click at [1451, 309] on button "Save" at bounding box center [1476, 321] width 127 height 34
